Goal: Transaction & Acquisition: Purchase product/service

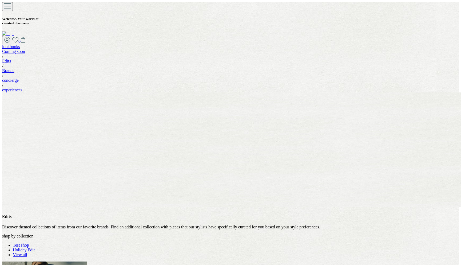
click at [29, 242] on link "Test shop" at bounding box center [21, 244] width 16 height 5
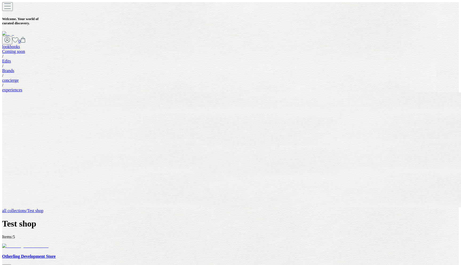
click at [49, 243] on img at bounding box center [25, 245] width 46 height 5
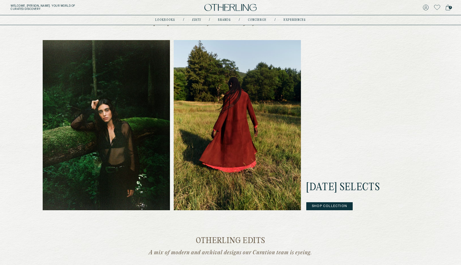
scroll to position [154, 0]
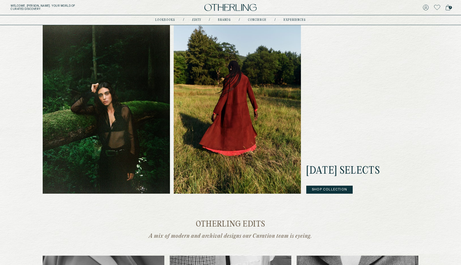
click at [238, 8] on img at bounding box center [230, 7] width 52 height 7
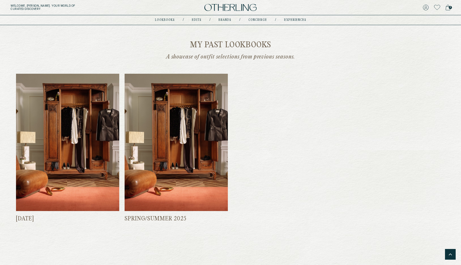
scroll to position [758, 0]
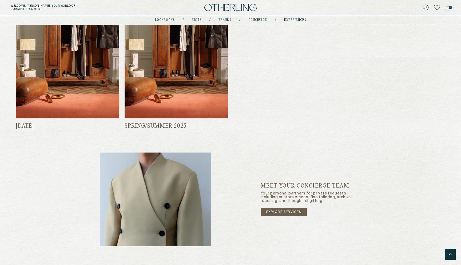
click at [179, 34] on img at bounding box center [176, 49] width 103 height 137
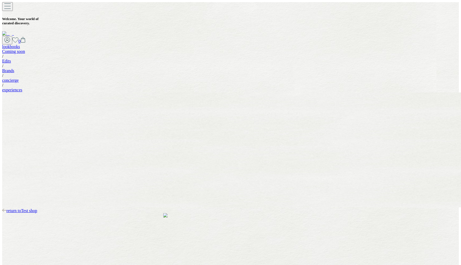
click at [37, 208] on span "return to Test shop" at bounding box center [21, 210] width 31 height 5
click at [49, 243] on img at bounding box center [25, 245] width 46 height 5
